Goal: Navigation & Orientation: Go to known website

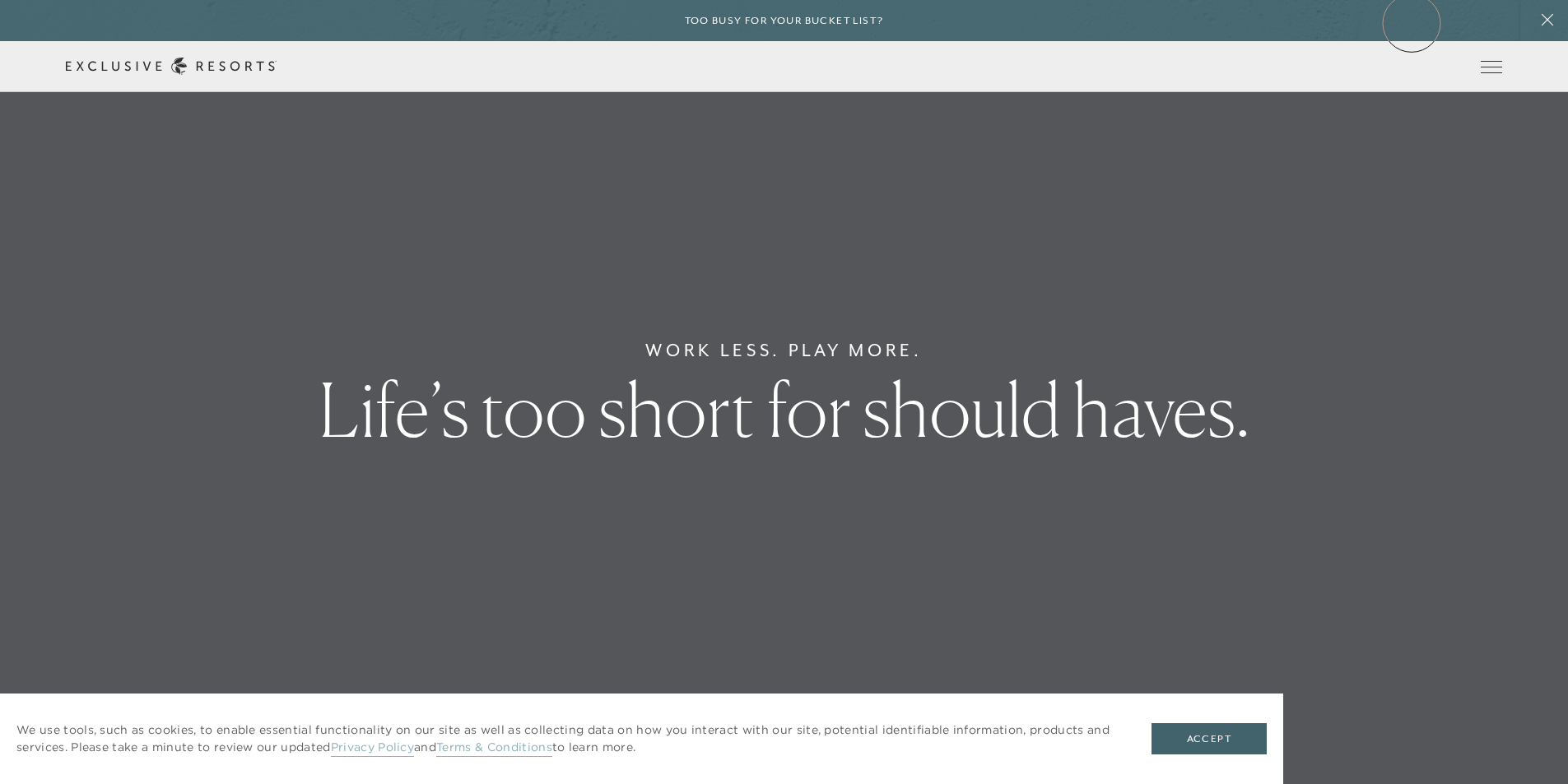
click at [1412, 23] on div "Too busy for your bucket list?" at bounding box center [784, 20] width 1568 height 41
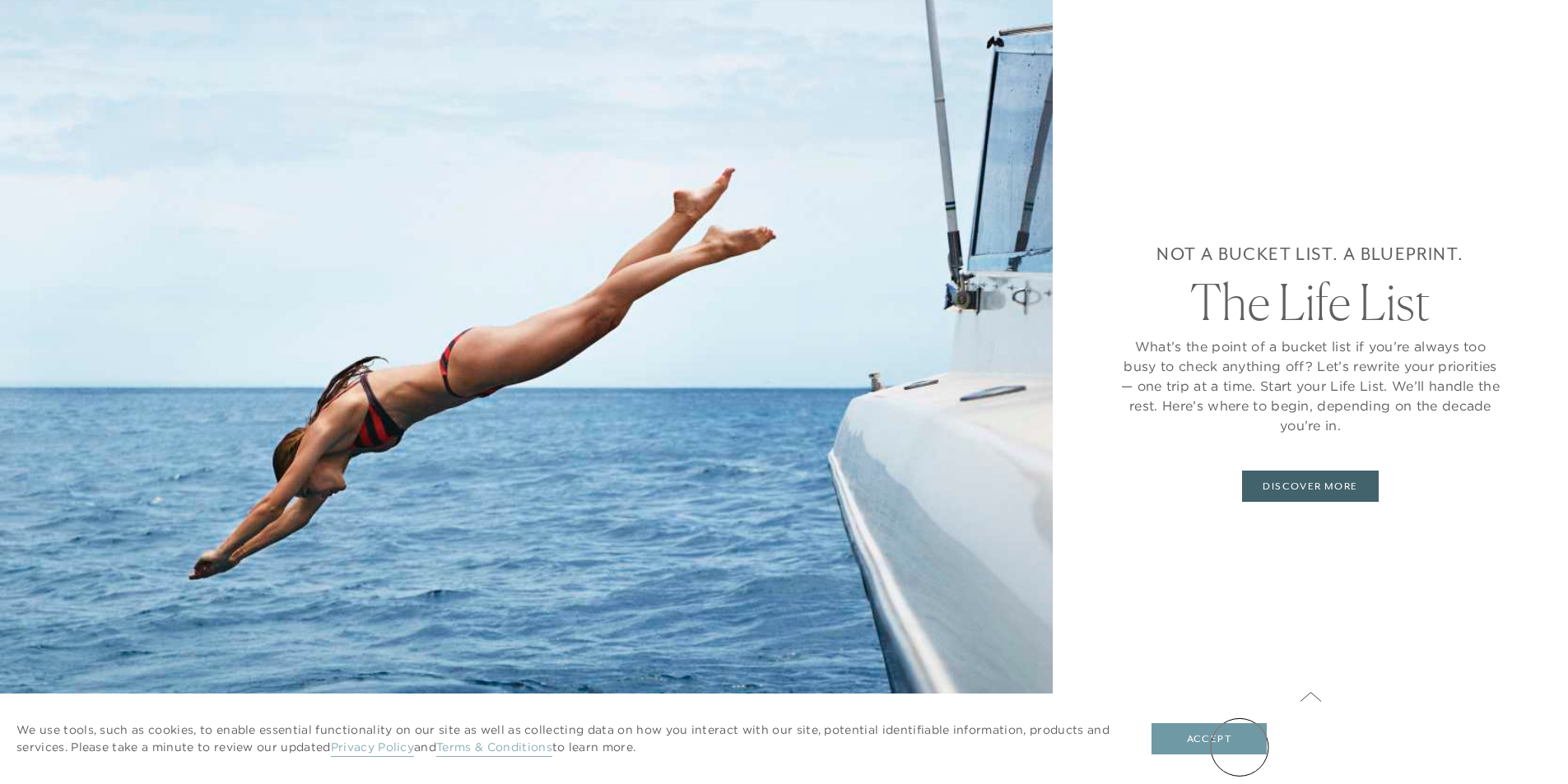
click at [1240, 748] on button "Accept" at bounding box center [1209, 739] width 115 height 32
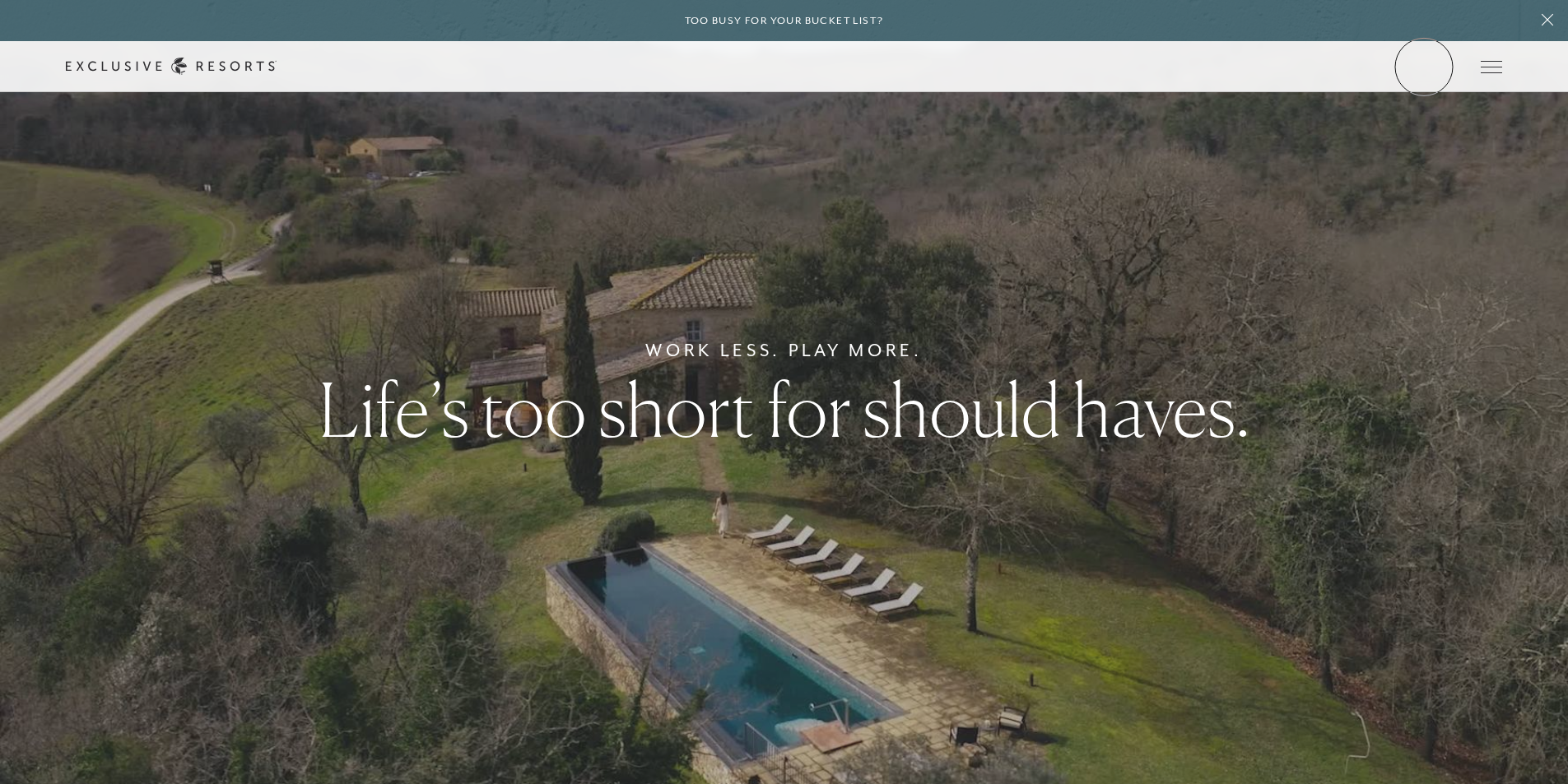
click at [0, 0] on link "Member Login" at bounding box center [0, 0] width 0 height 0
